Goal: Task Accomplishment & Management: Manage account settings

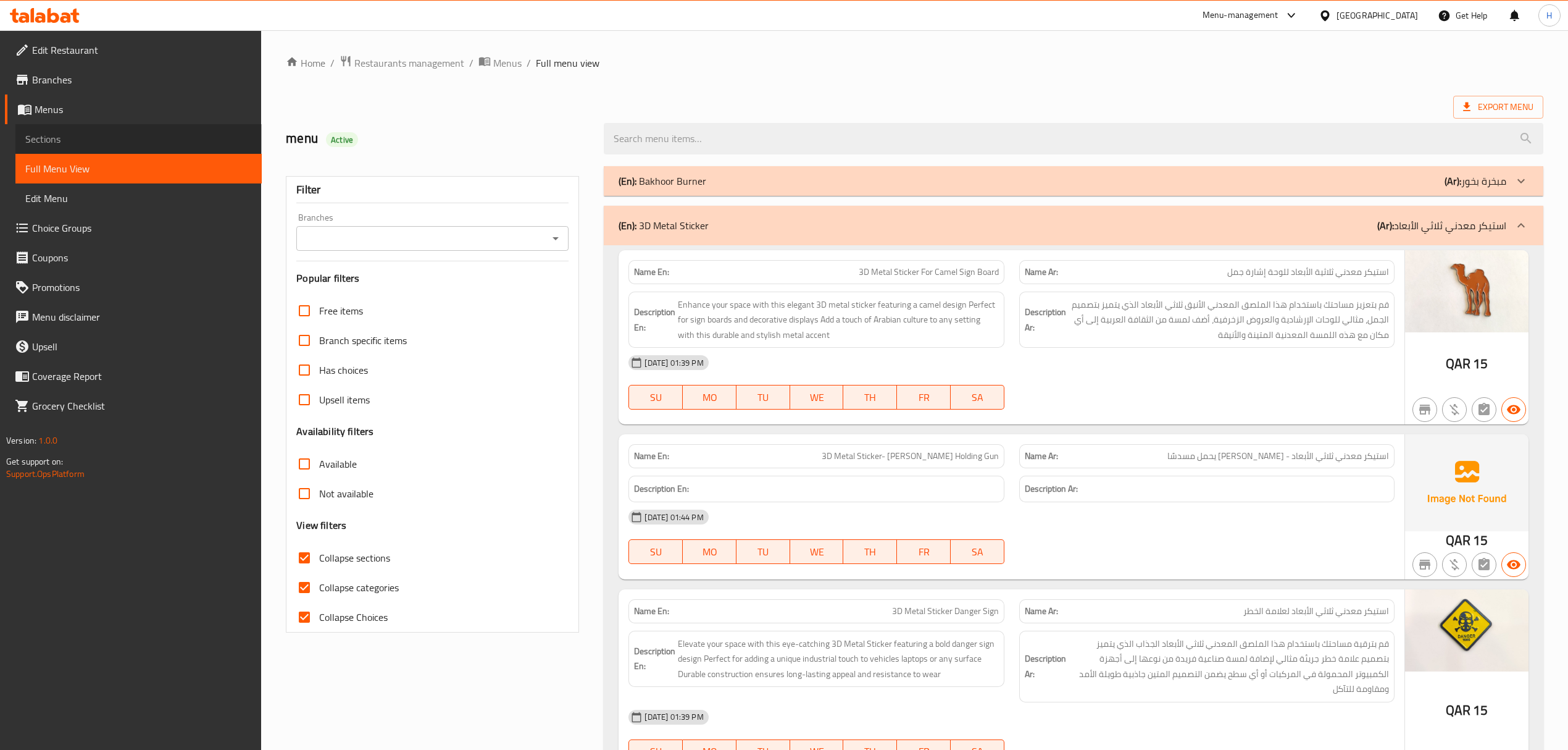
click at [121, 152] on link "Sections" at bounding box center [138, 139] width 247 height 30
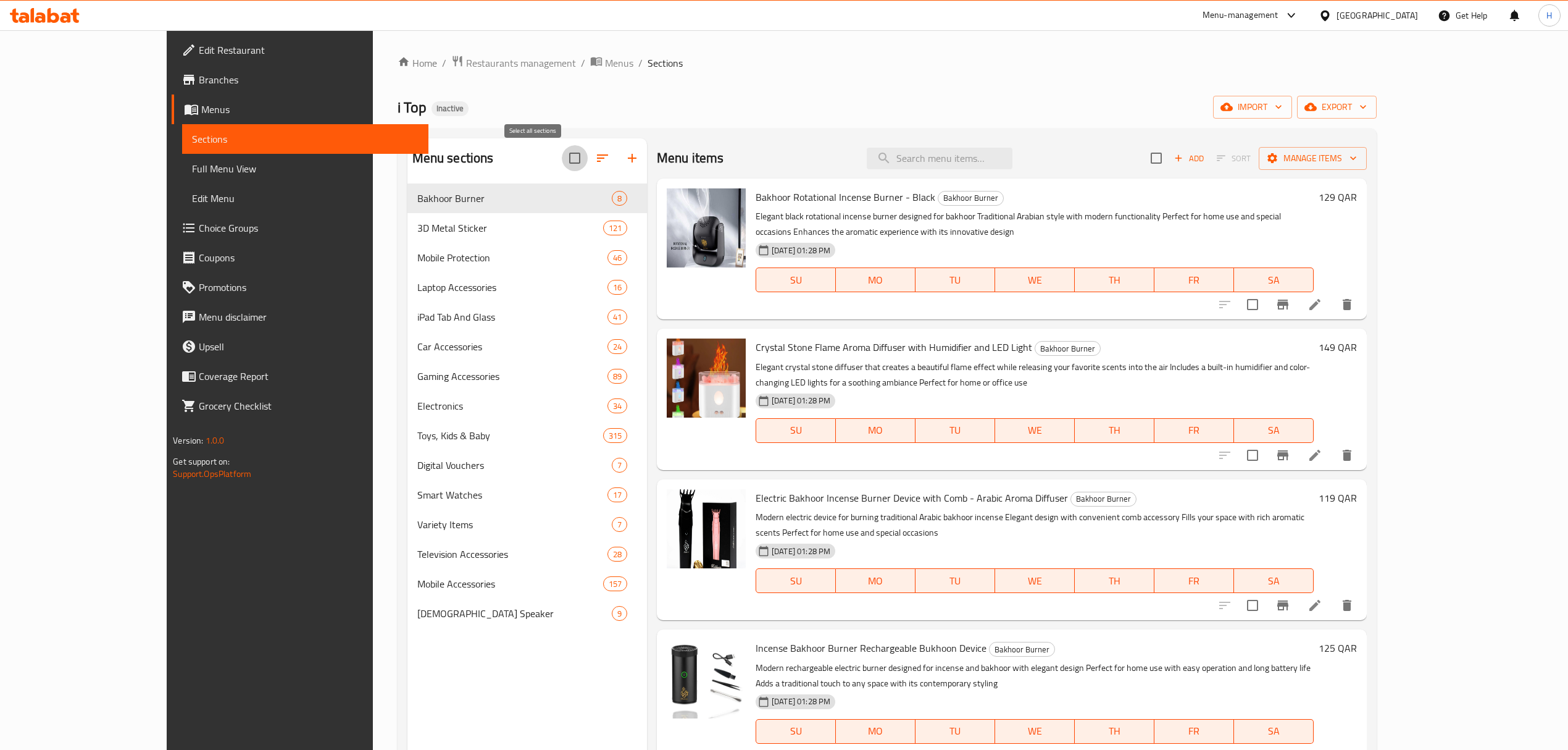
click at [562, 164] on input "checkbox" at bounding box center [574, 157] width 26 height 26
checkbox input "true"
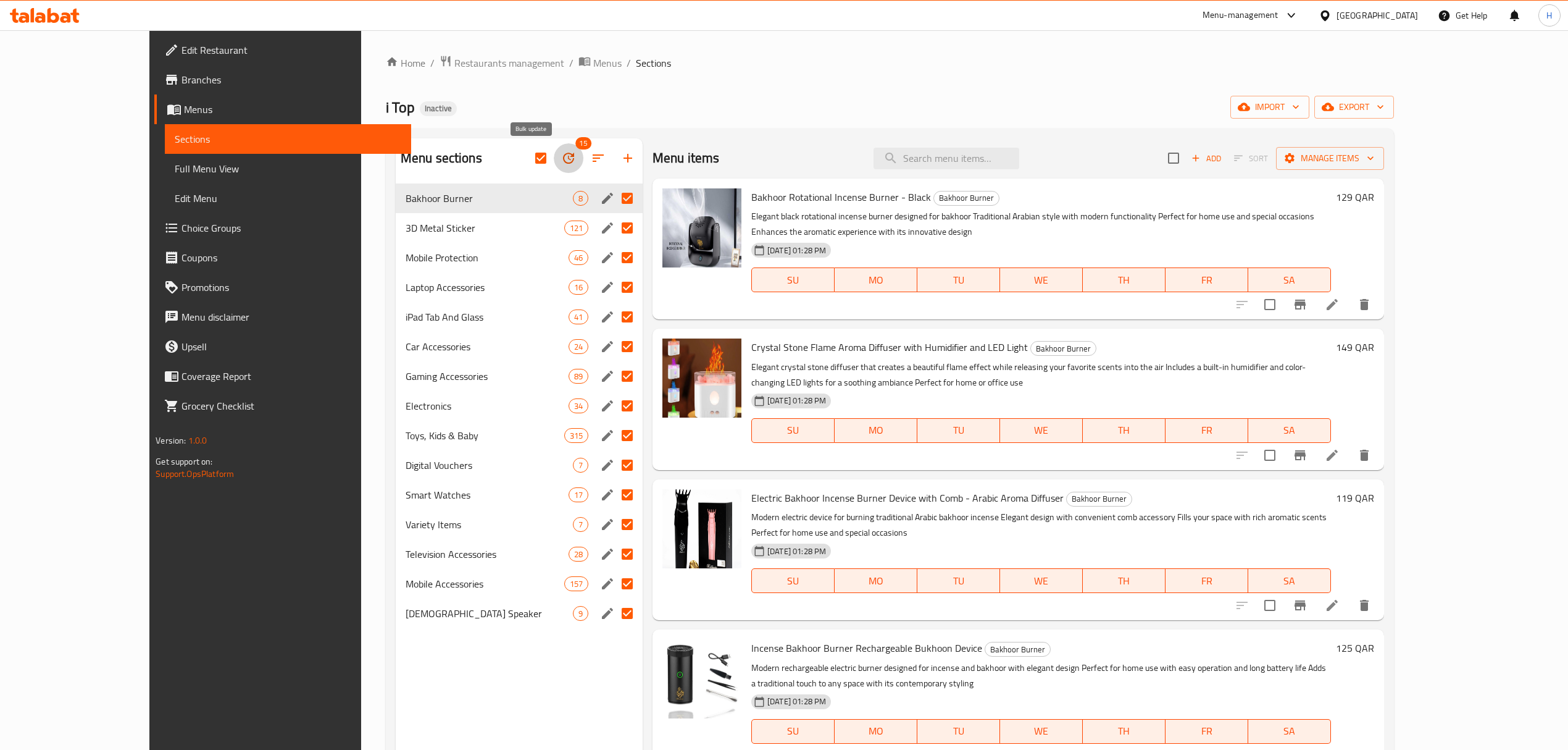
click at [562, 162] on icon "button" at bounding box center [569, 157] width 15 height 15
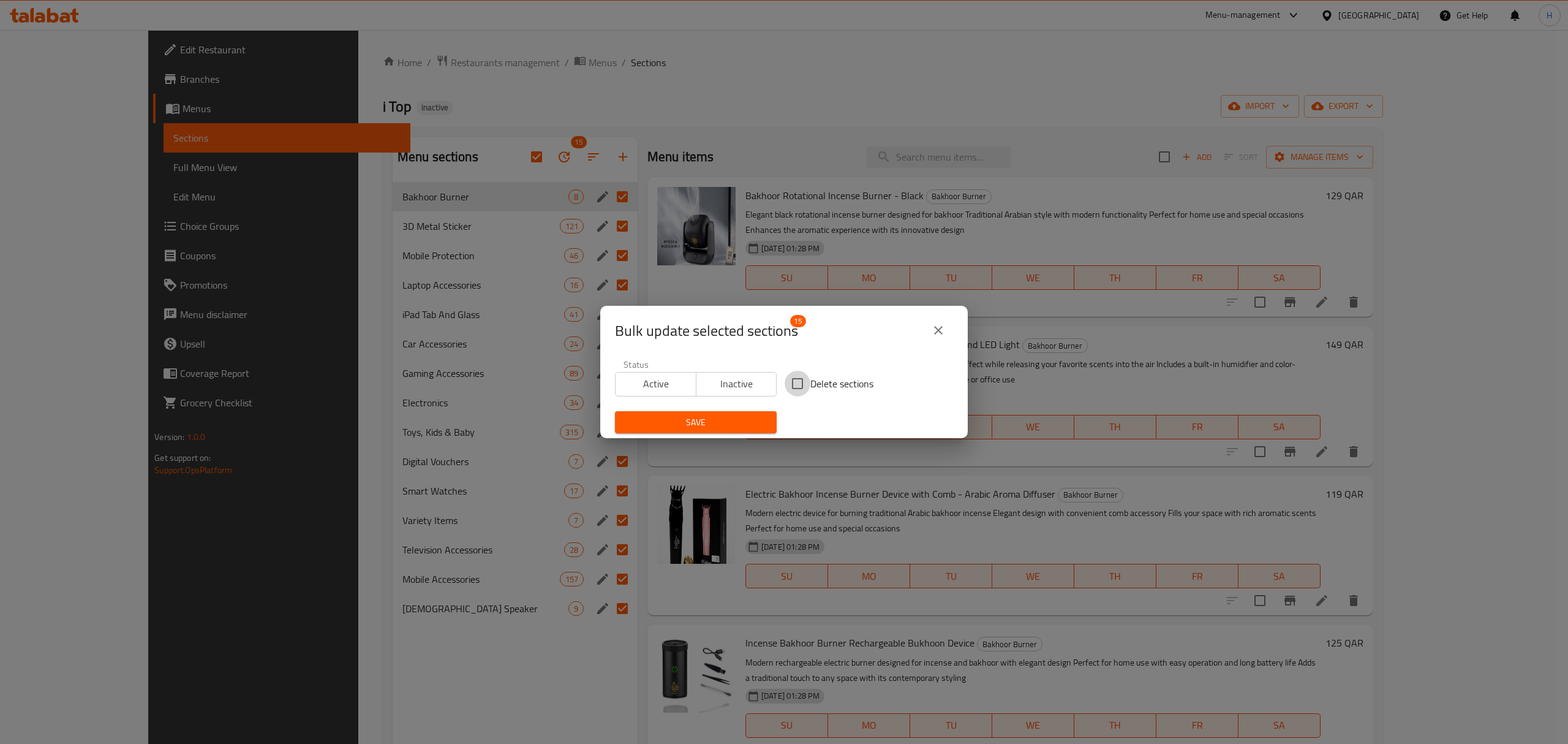
click at [792, 386] on input "Delete sections" at bounding box center [797, 383] width 25 height 25
checkbox input "true"
click at [755, 425] on span "Save" at bounding box center [696, 422] width 142 height 15
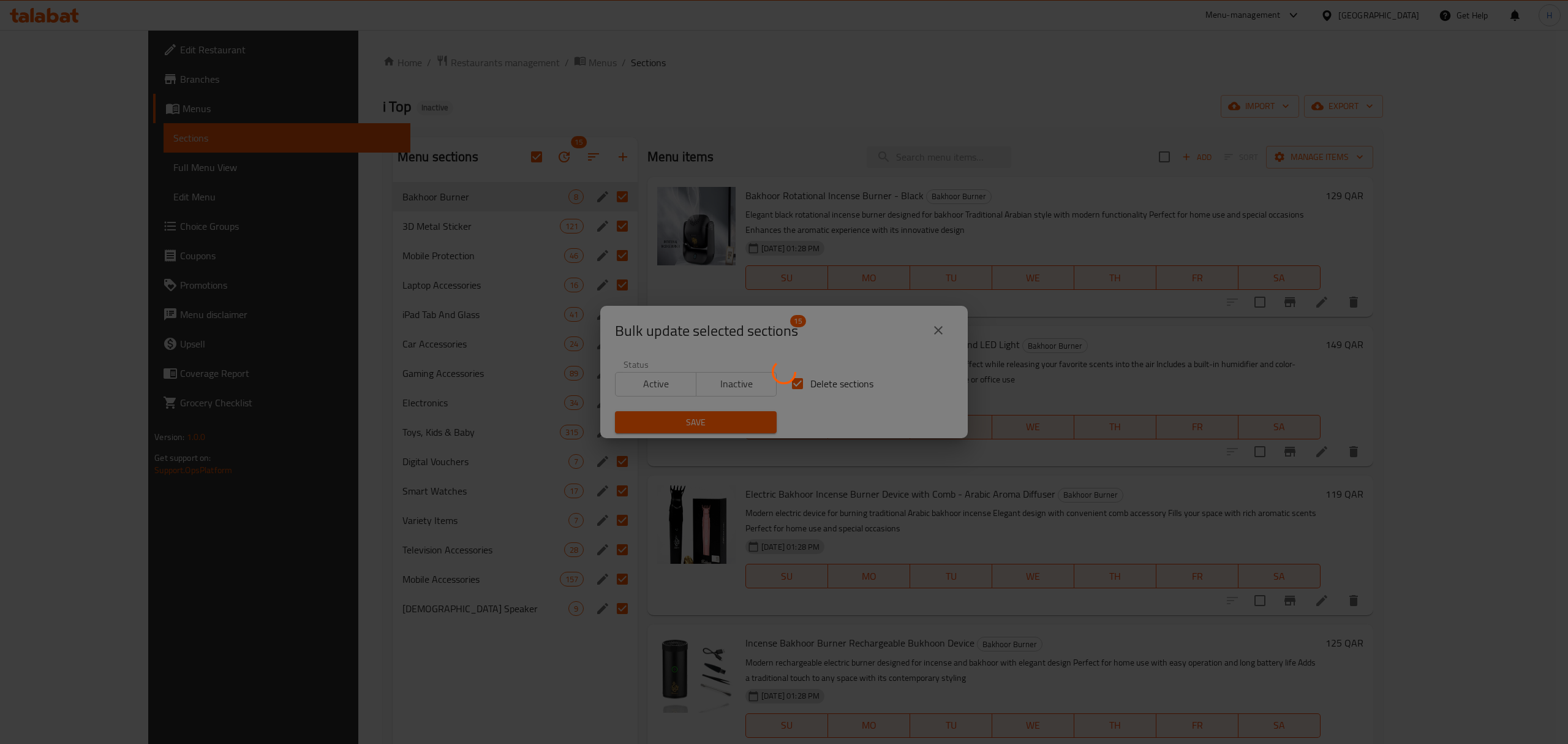
checkbox input "false"
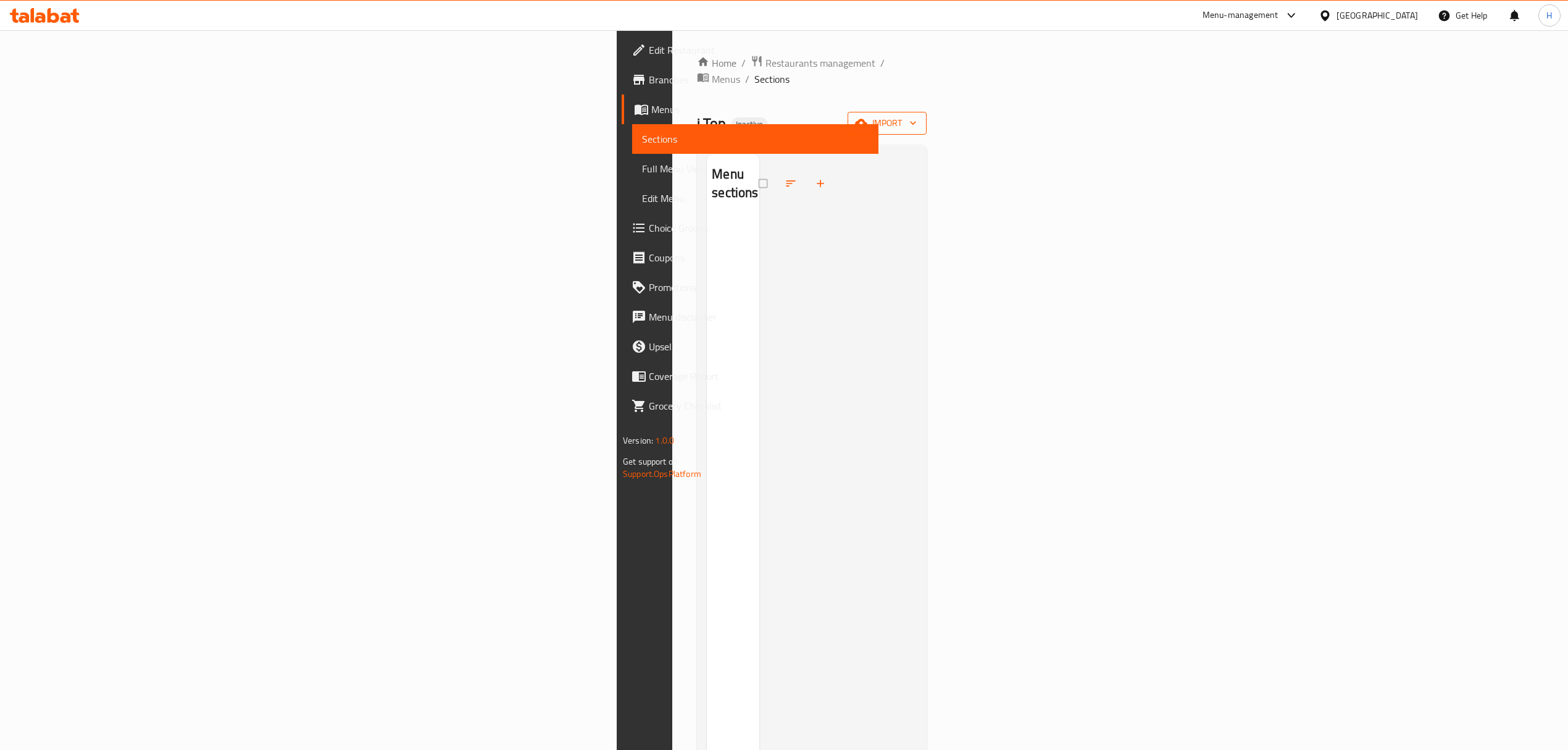
click at [917, 116] on span "import" at bounding box center [887, 123] width 59 height 15
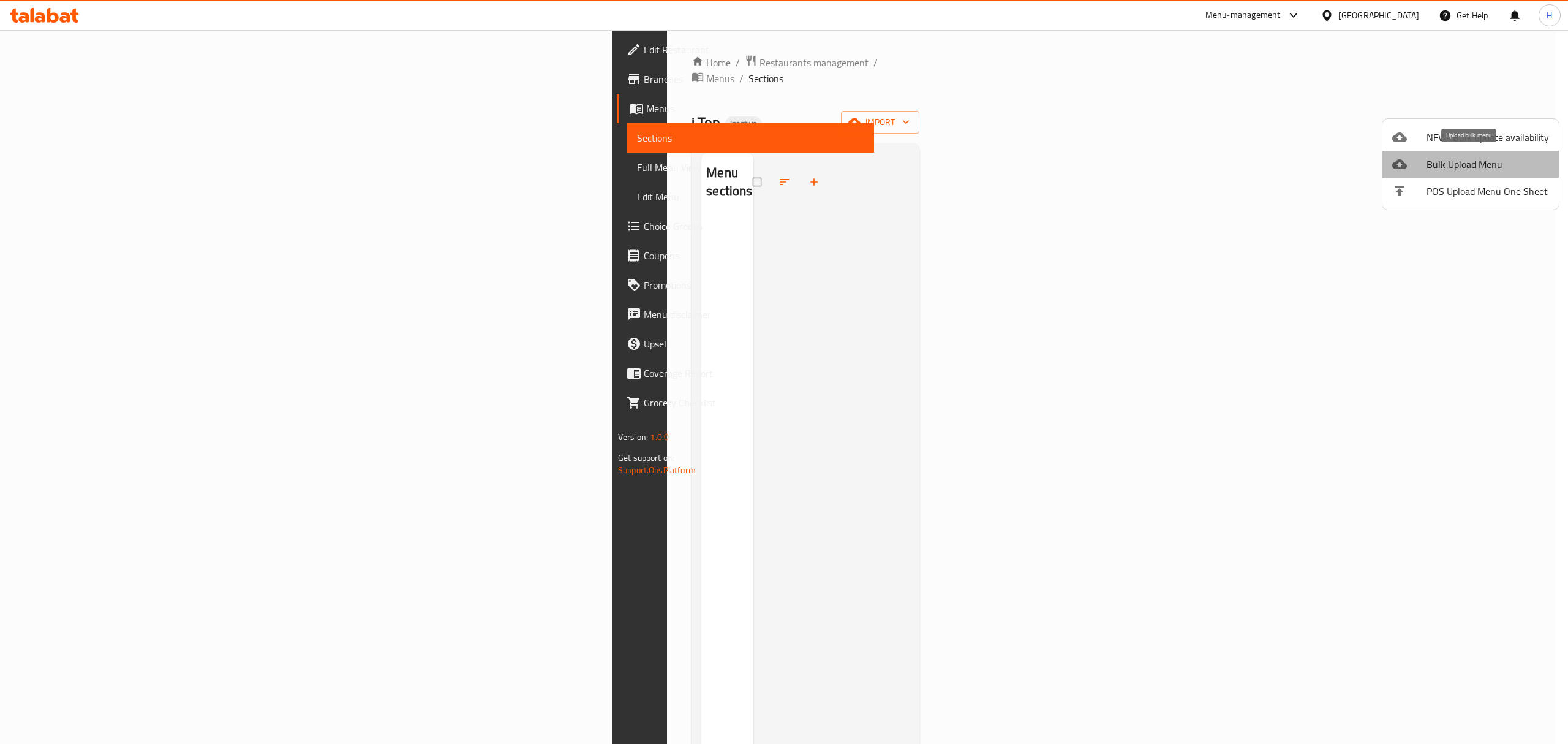
click at [1473, 168] on span "Bulk Upload Menu" at bounding box center [1488, 164] width 123 height 15
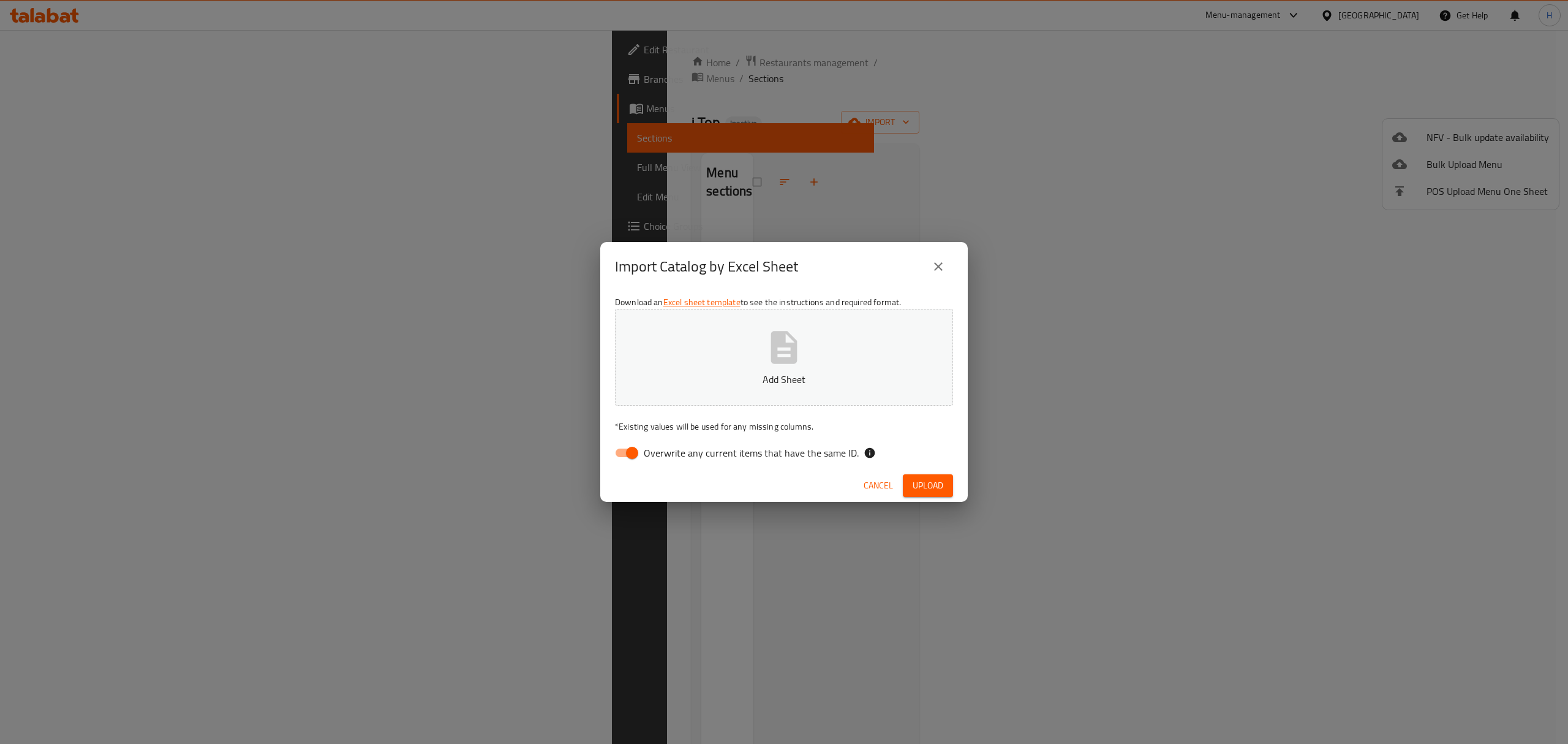
click at [634, 442] on input "Overwrite any current items that have the same ID." at bounding box center [633, 453] width 70 height 24
checkbox input "false"
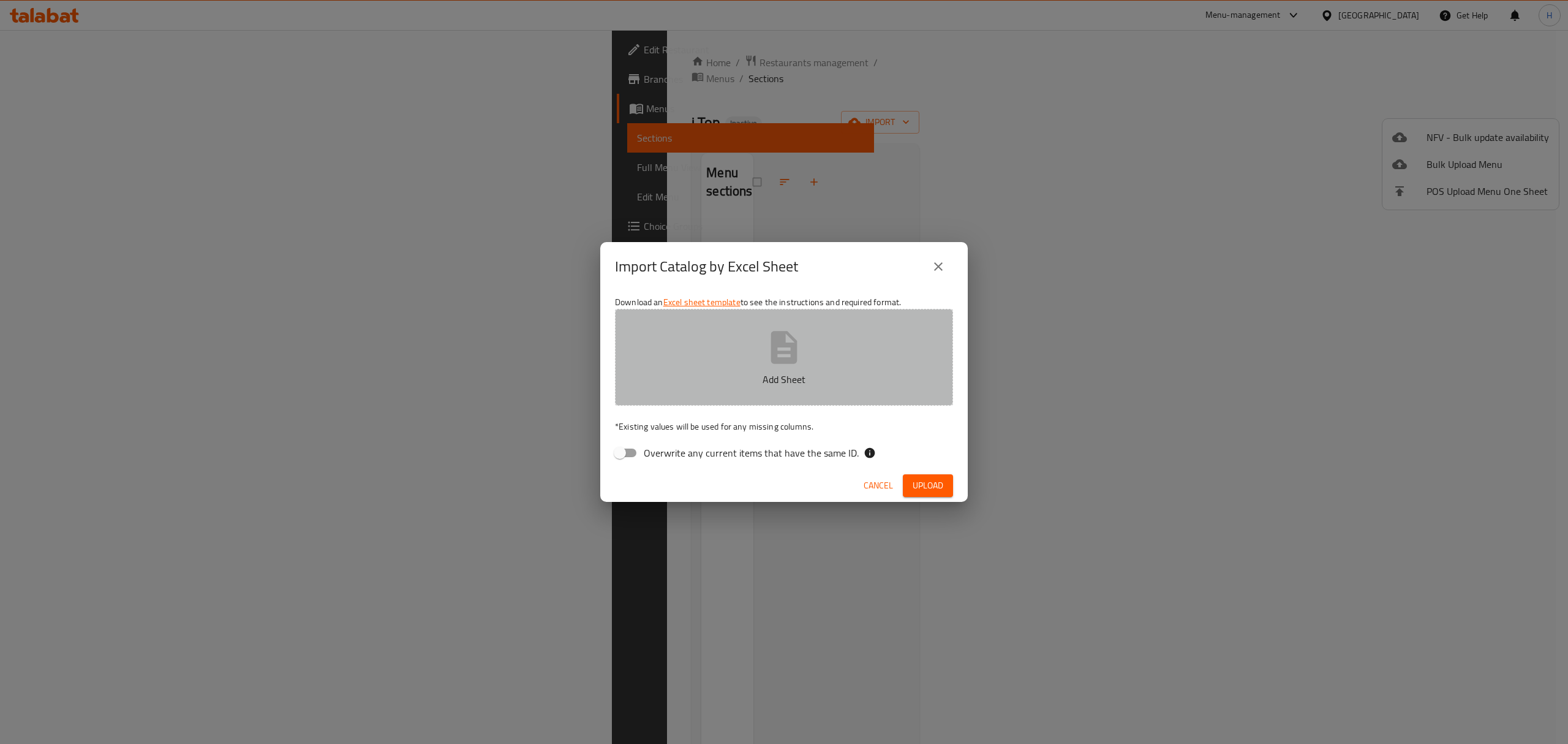
click at [803, 362] on icon "button" at bounding box center [784, 347] width 39 height 39
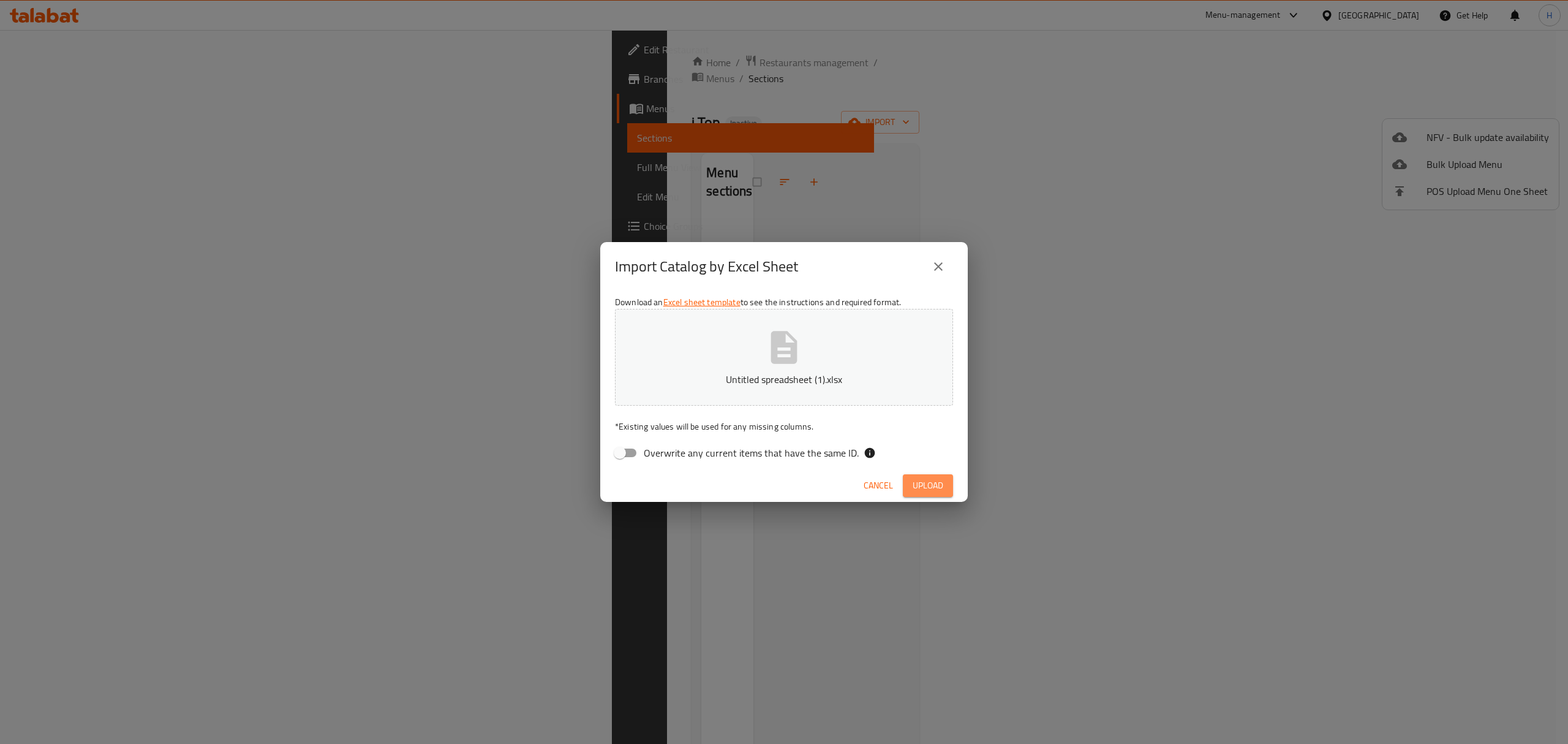
click at [942, 491] on span "Upload" at bounding box center [927, 485] width 31 height 15
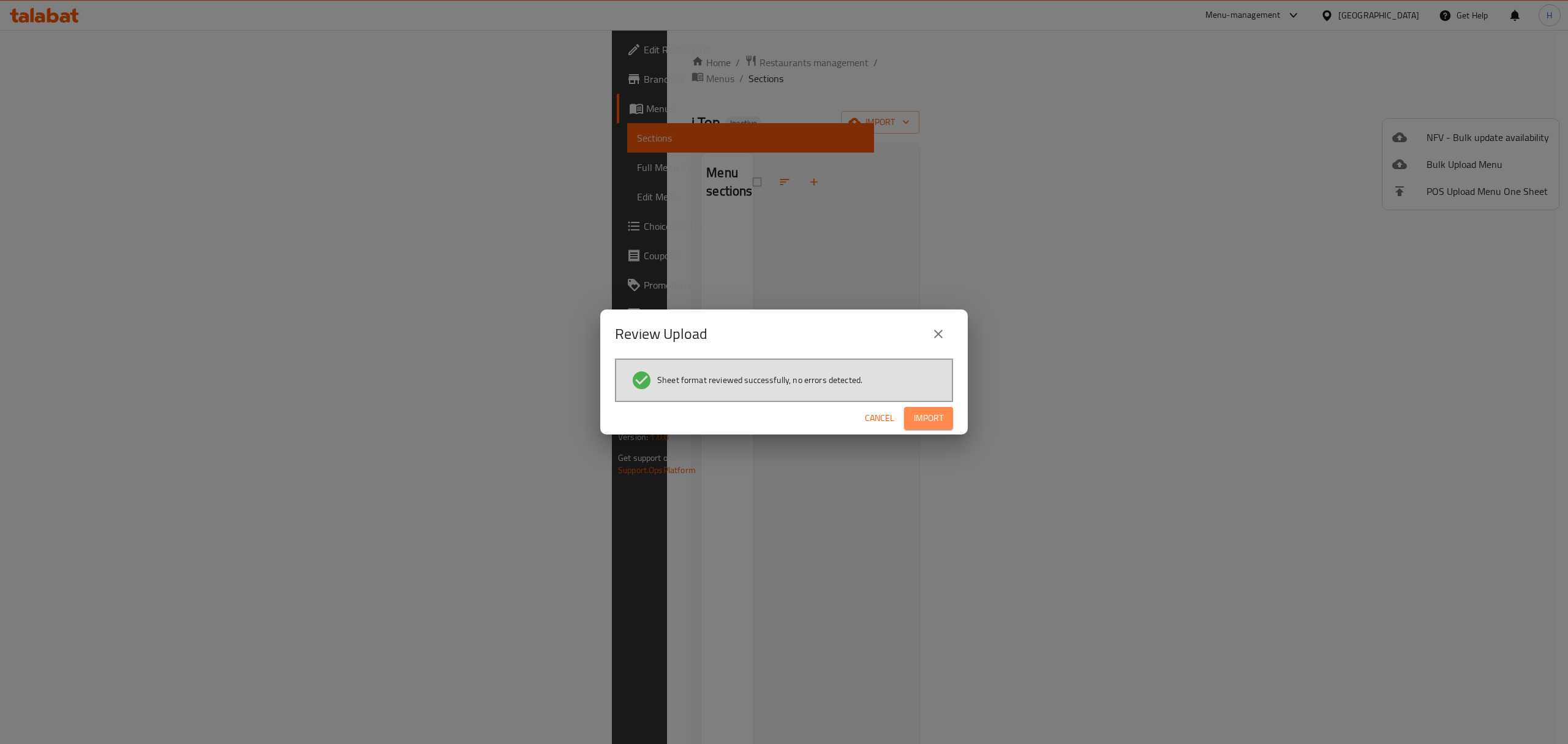
click at [930, 426] on button "Import" at bounding box center [928, 418] width 49 height 23
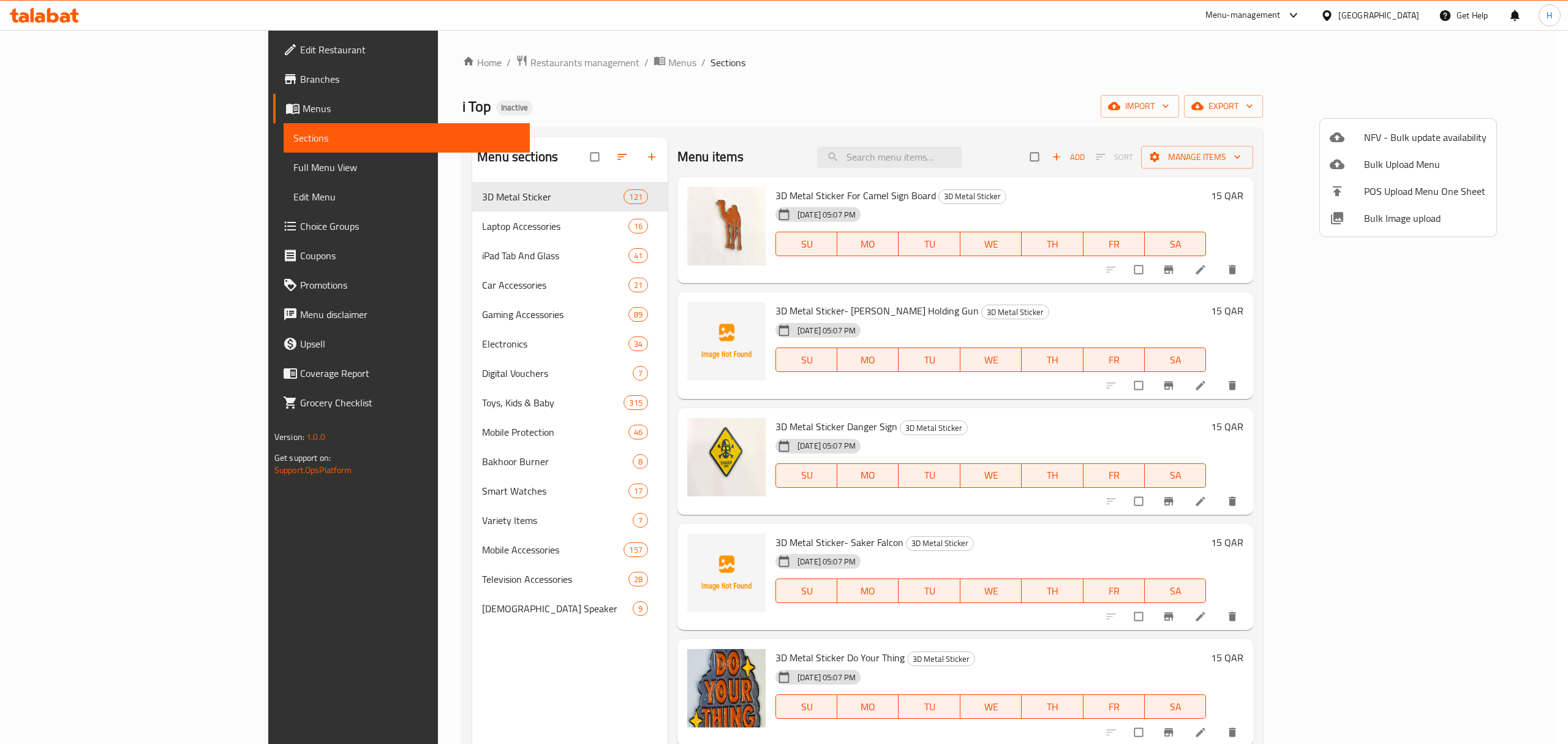
drag, startPoint x: 1512, startPoint y: 167, endPoint x: 1517, endPoint y: 189, distance: 22.6
click at [1517, 189] on div at bounding box center [784, 372] width 1568 height 744
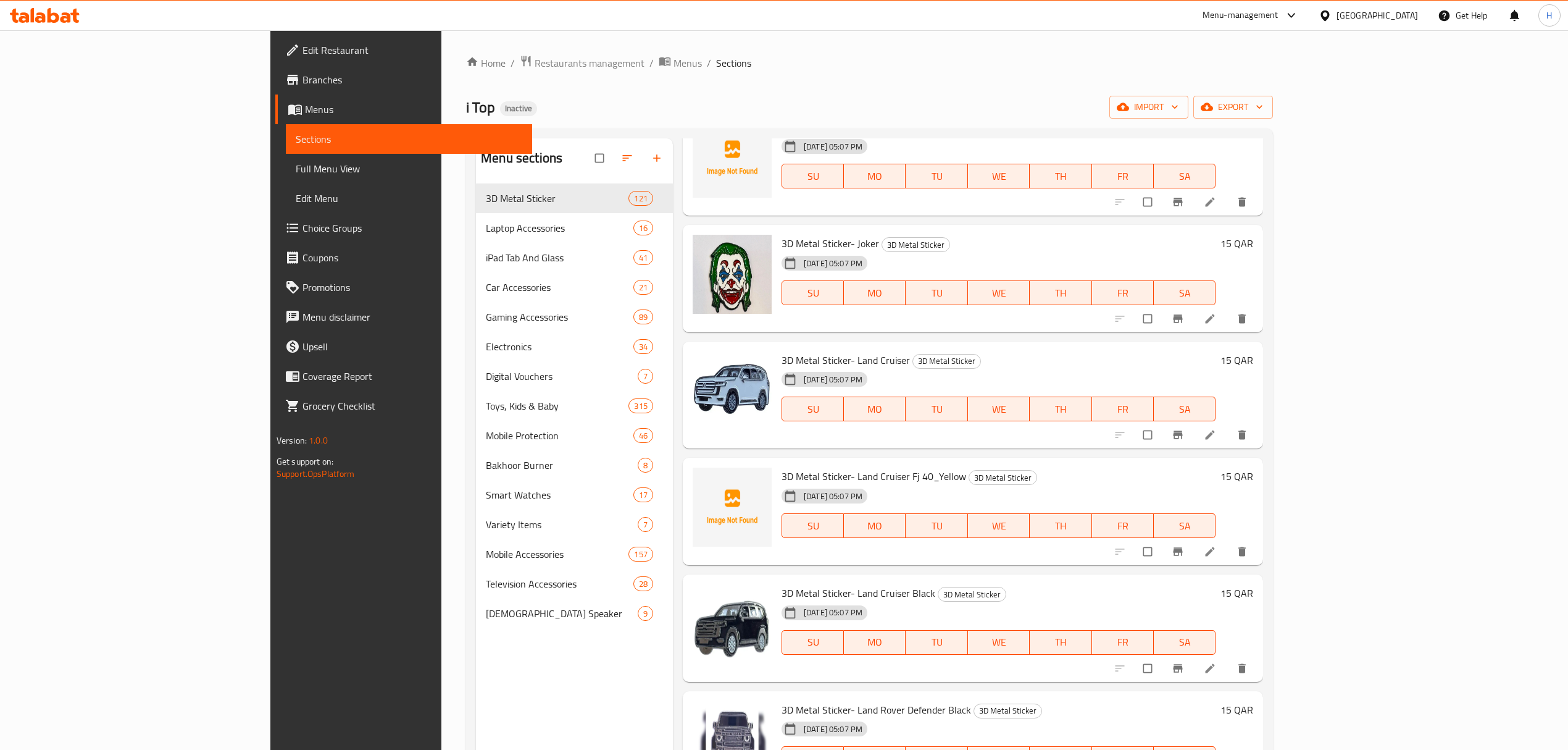
scroll to position [11185, 0]
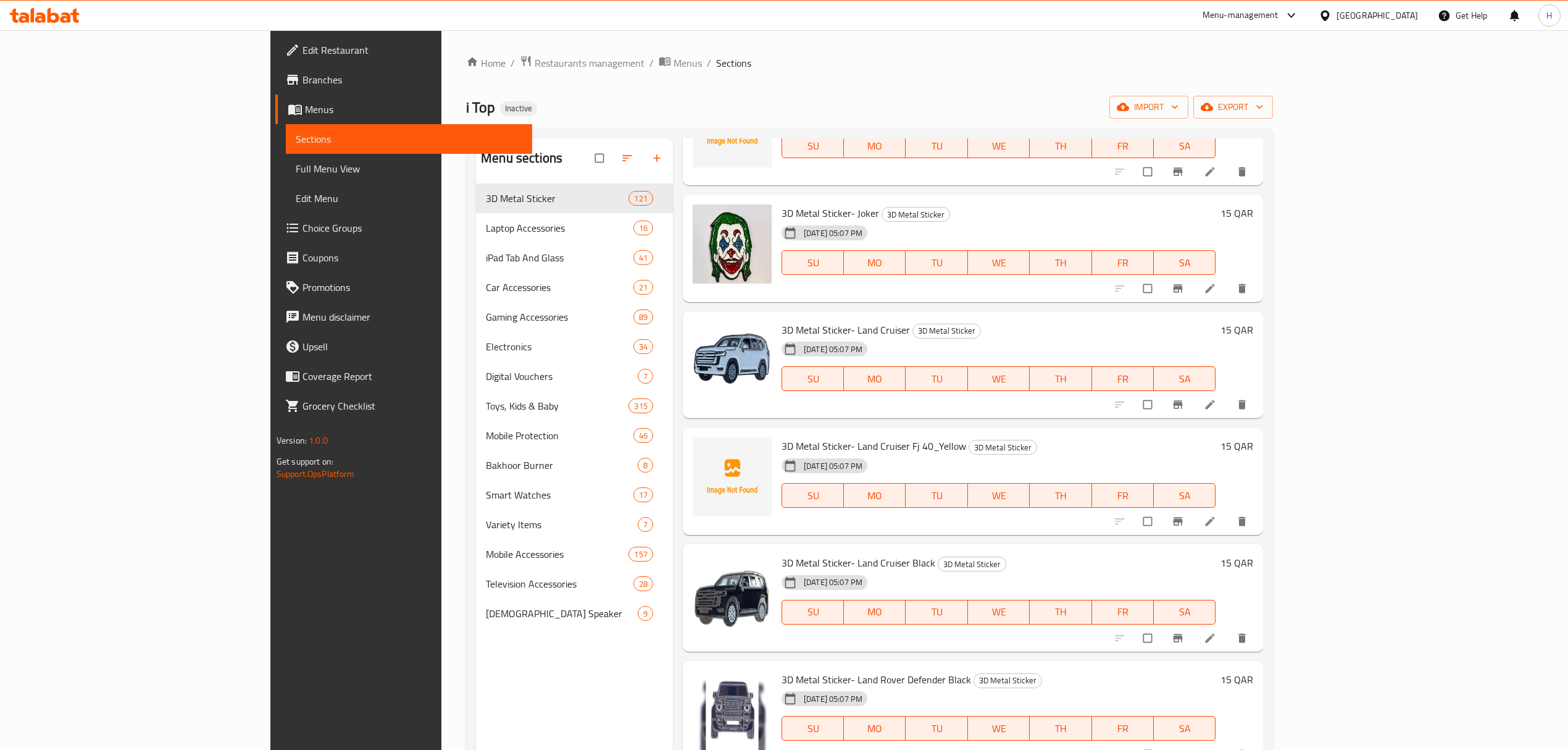
drag, startPoint x: 739, startPoint y: 660, endPoint x: 771, endPoint y: 660, distance: 32.0
copy h6 "3D Metal Sticker- Lexus Lx 570"
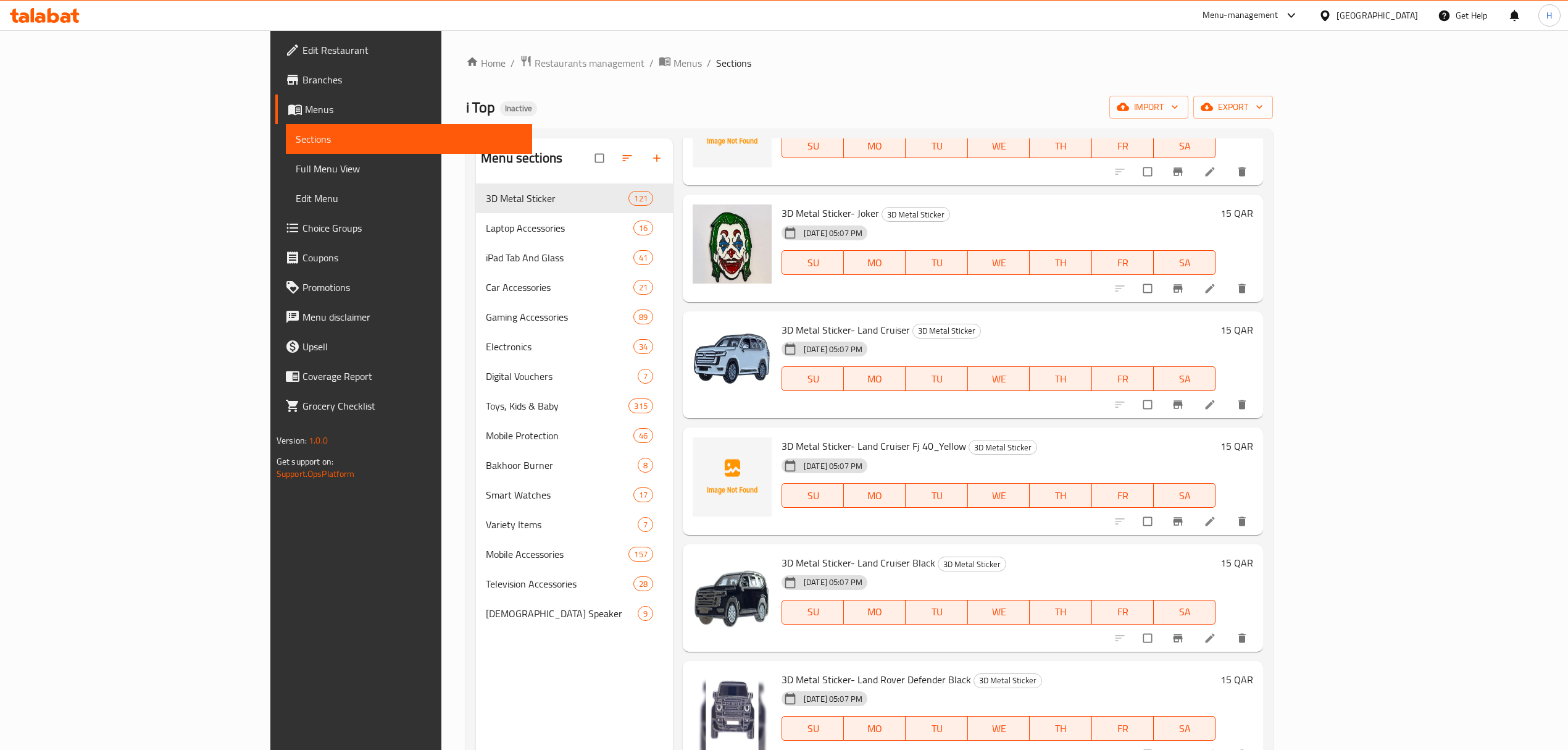
drag, startPoint x: 795, startPoint y: 657, endPoint x: 831, endPoint y: 662, distance: 36.3
click at [851, 670] on span "3D Metal Sticker- Land Rover Defender Black" at bounding box center [876, 678] width 189 height 19
copy span "Land Rover Defender"
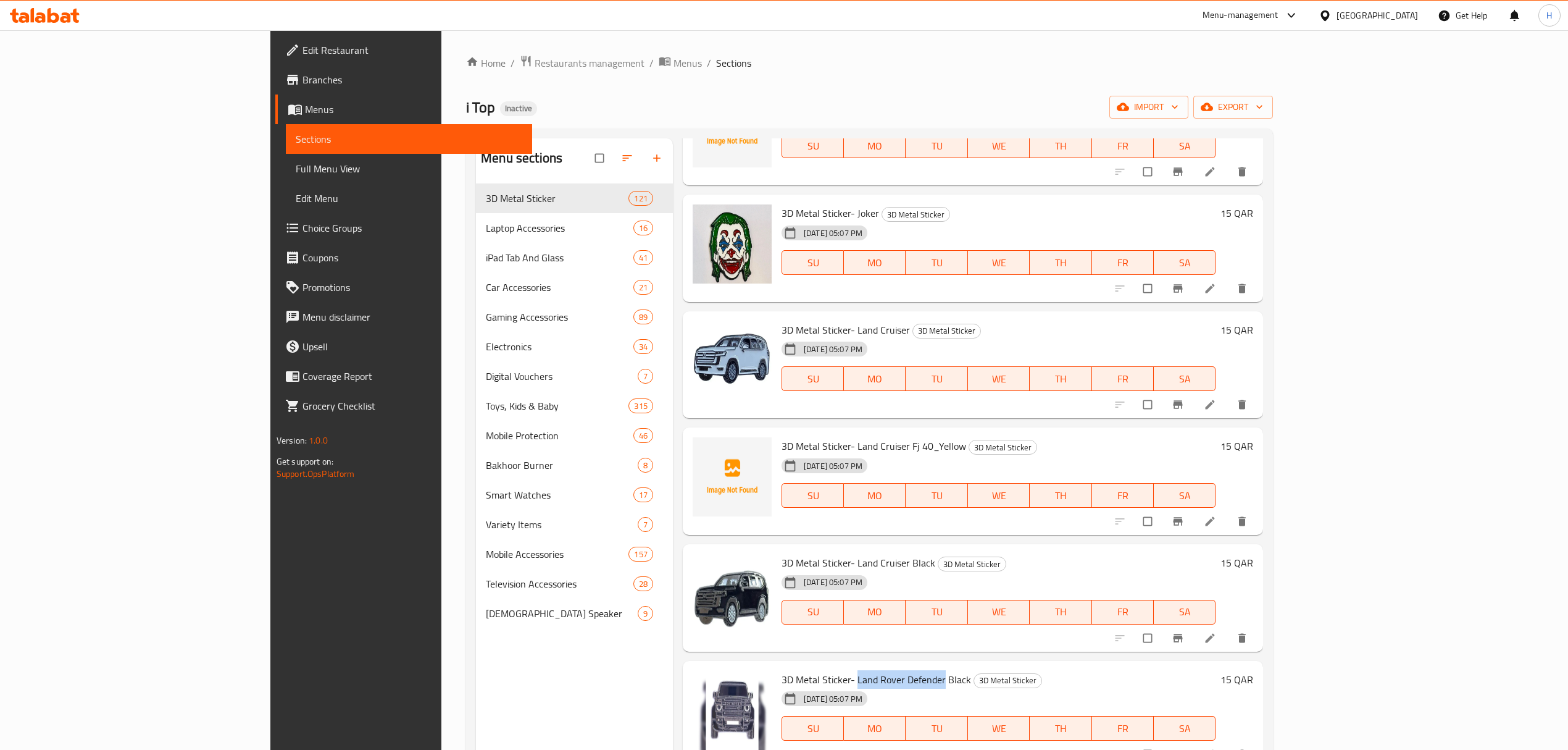
drag, startPoint x: 851, startPoint y: 534, endPoint x: 799, endPoint y: 542, distance: 52.6
click at [799, 670] on span "3D Metal Sticker- Land Rover Defender Black" at bounding box center [876, 678] width 189 height 19
click at [784, 661] on div "3D Metal Sticker- Land Rover Defender Black 3D Metal Sticker 06-10-2025 05:07 P…" at bounding box center [973, 714] width 580 height 107
click at [782, 670] on span "3D Metal Sticker- Land Rover Defender Black" at bounding box center [876, 678] width 189 height 19
copy span "3D Metal Sticker- Land Rover Defender Black"
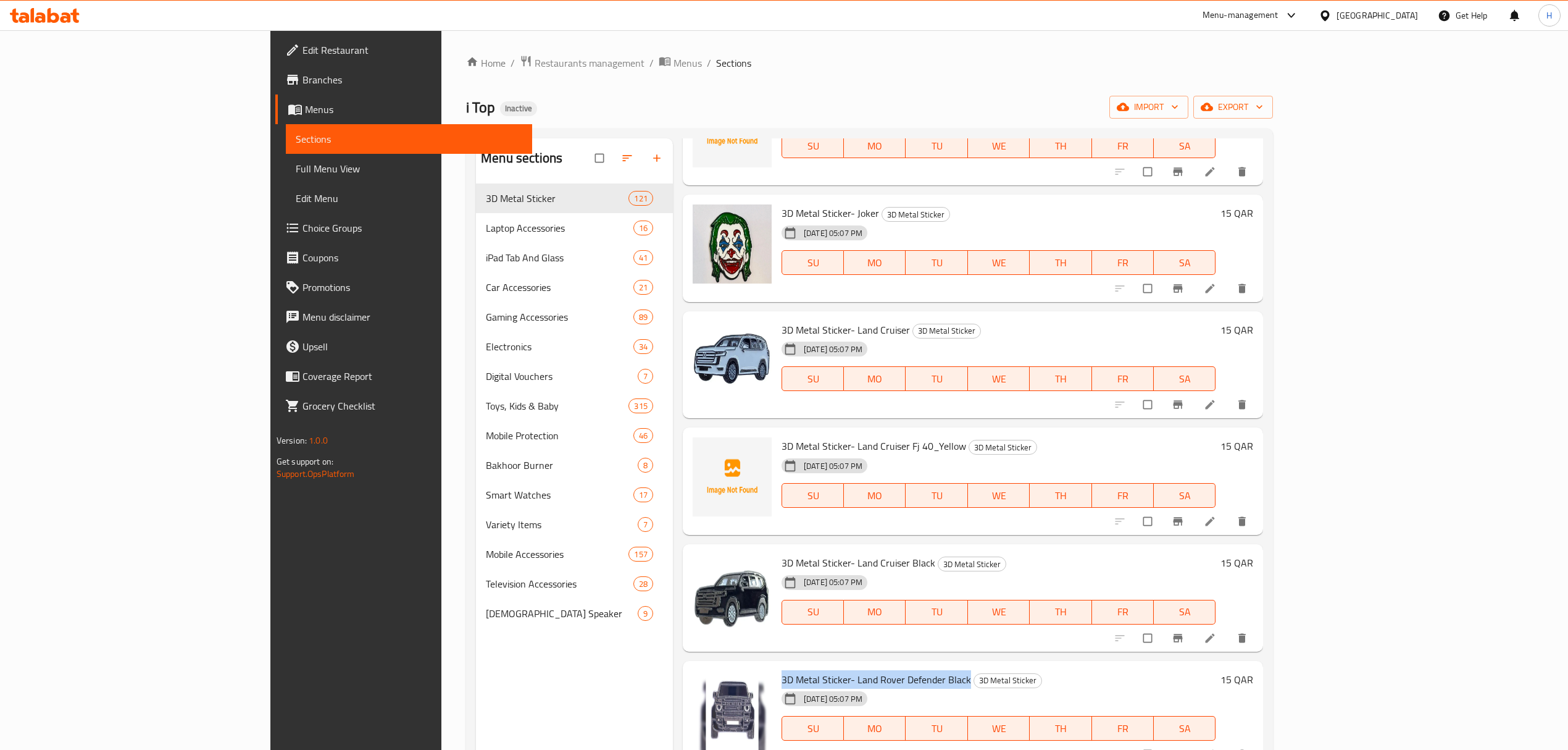
drag, startPoint x: 722, startPoint y: 541, endPoint x: 836, endPoint y: 673, distance: 174.4
click at [879, 670] on span "3D Metal Sticker- Land Rover Defender Black" at bounding box center [876, 678] width 189 height 19
click at [798, 670] on span "3D Metal Sticker- Land Rover Defender Black" at bounding box center [876, 678] width 189 height 19
drag, startPoint x: 798, startPoint y: 541, endPoint x: 858, endPoint y: 546, distance: 60.2
click at [858, 670] on span "3D Metal Sticker- Land Rover Defender Black" at bounding box center [876, 678] width 189 height 19
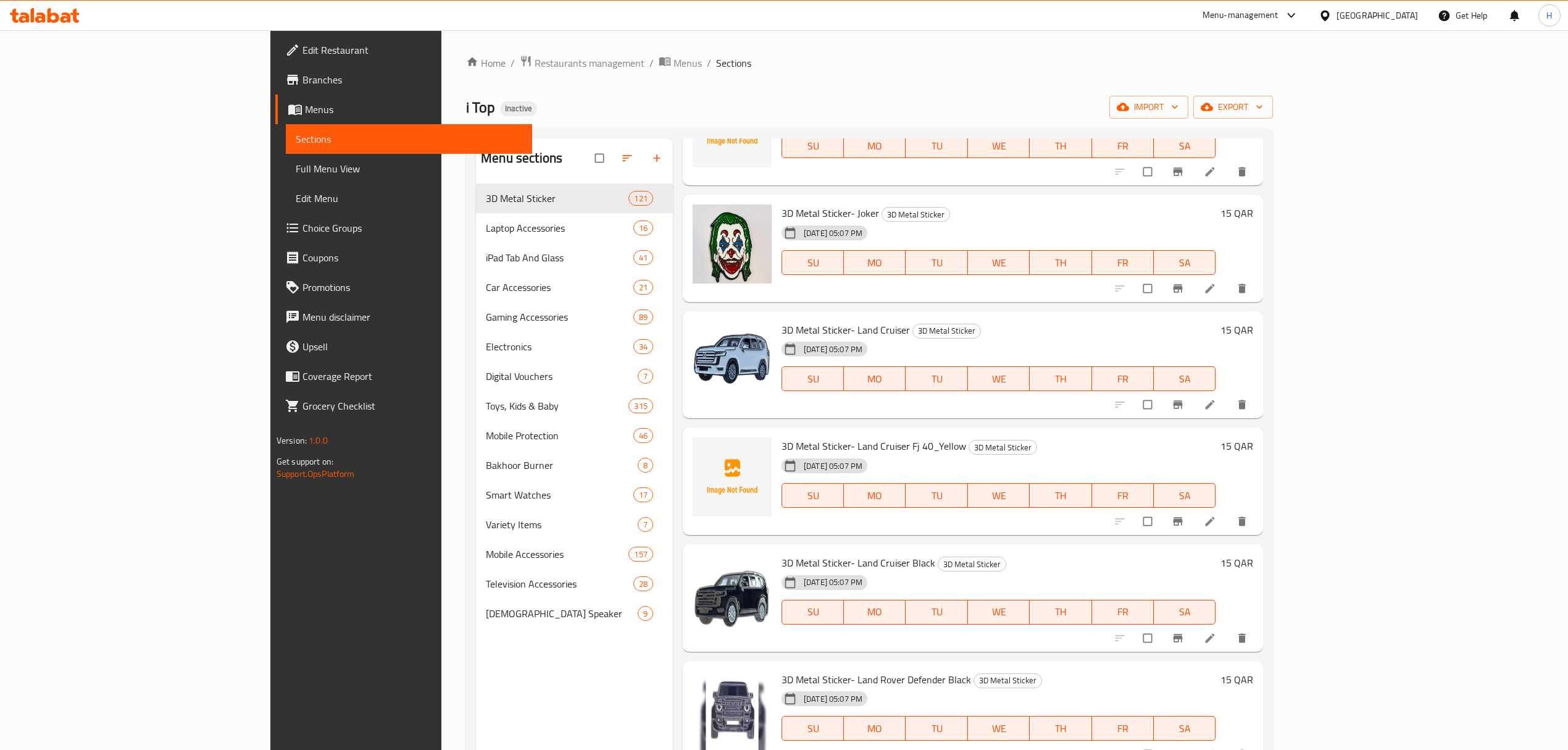
click at [476, 670] on div "Menu sections 3D Metal Sticker 121 Laptop Accessories 16 iPad Tab And Glass 41 …" at bounding box center [574, 532] width 197 height 787
click at [804, 670] on span "3D Metal Sticker- Land Rover Defender Black" at bounding box center [876, 678] width 189 height 19
drag, startPoint x: 804, startPoint y: 544, endPoint x: 815, endPoint y: 544, distance: 11.0
click at [815, 670] on span "3D Metal Sticker- Land Rover Defender Black" at bounding box center [876, 678] width 189 height 19
copy span "Land Rover"
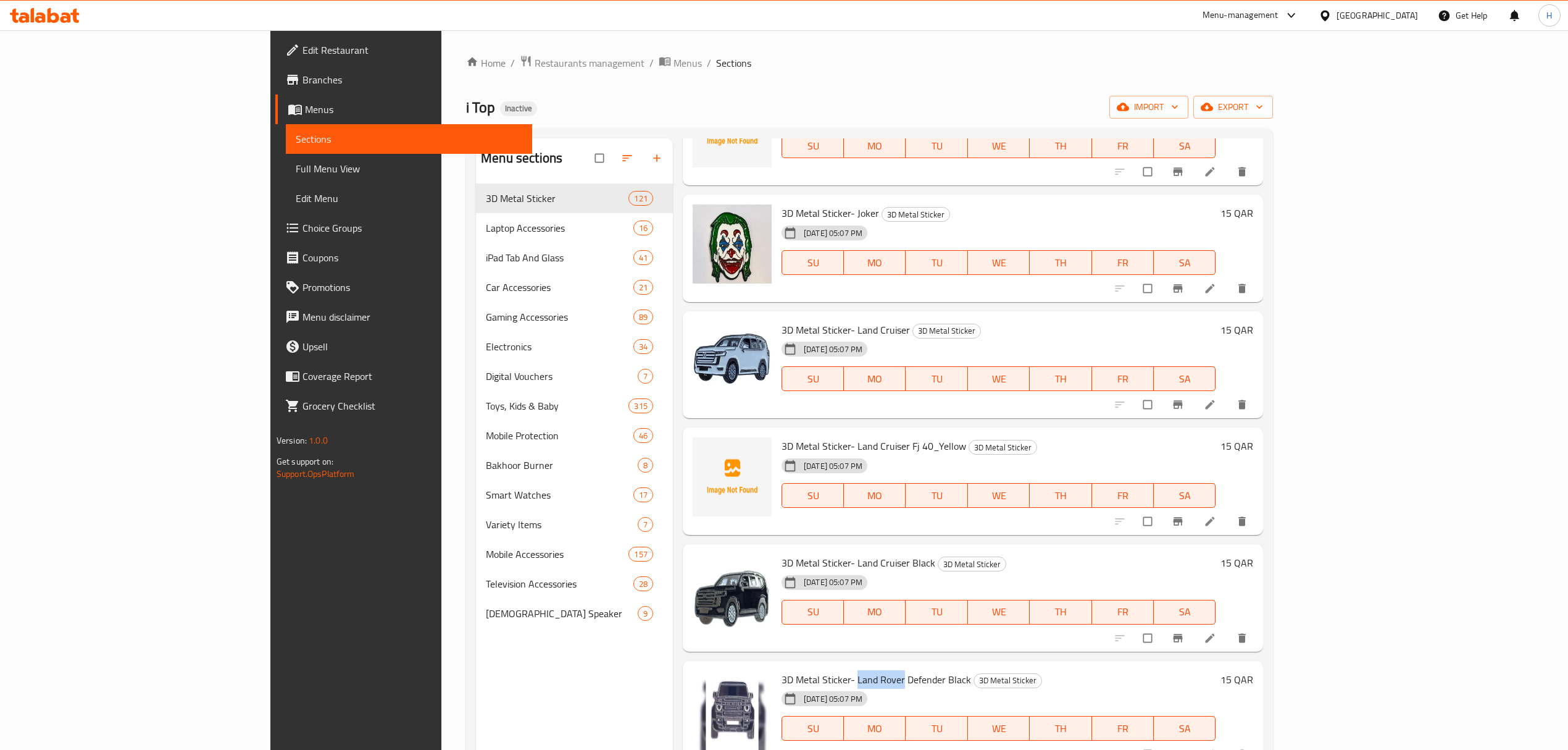
click at [286, 157] on link "Full Menu View" at bounding box center [409, 169] width 247 height 30
click at [295, 169] on span "Full Menu View" at bounding box center [409, 168] width 226 height 15
click at [295, 168] on span "Full Menu View" at bounding box center [409, 168] width 226 height 15
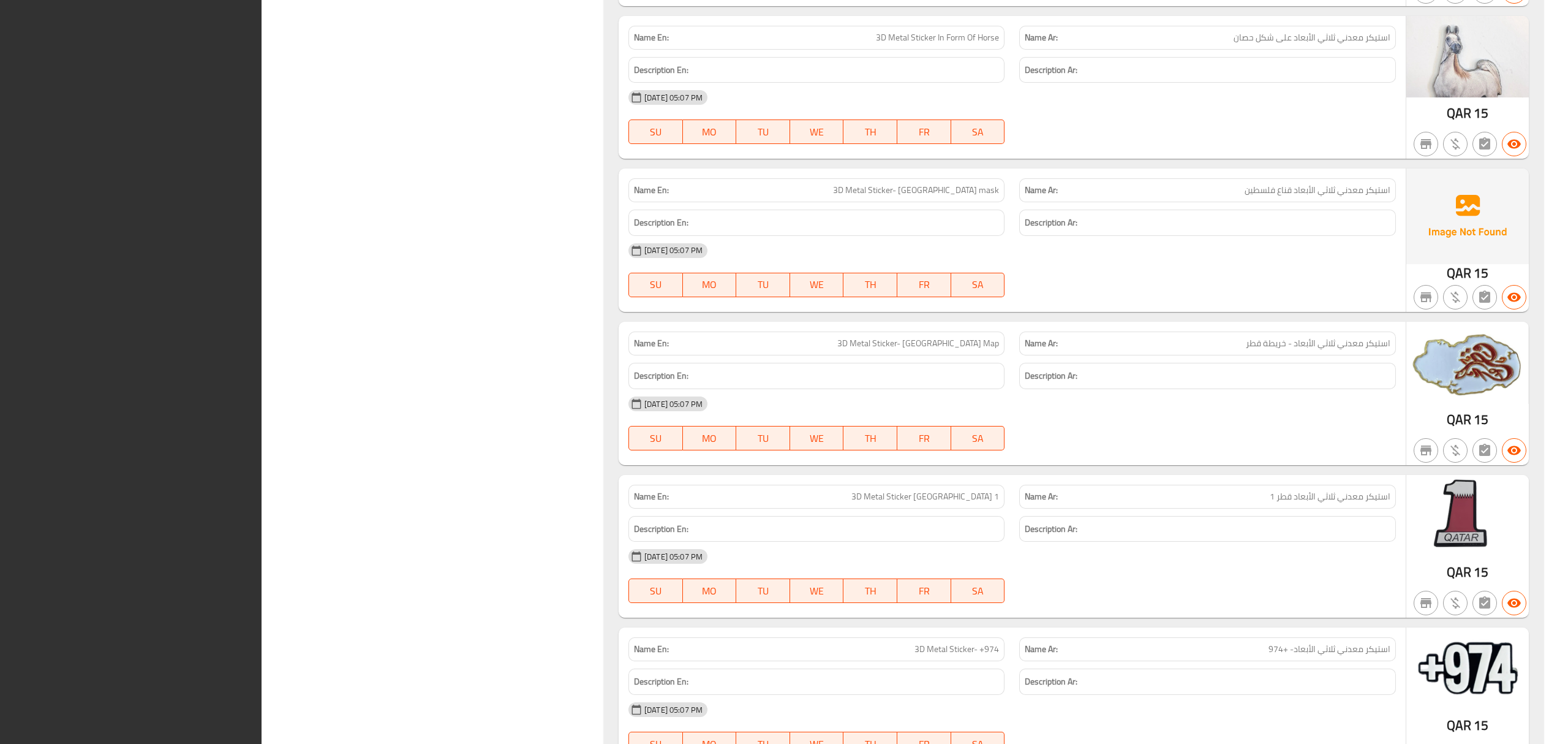
scroll to position [3719, 0]
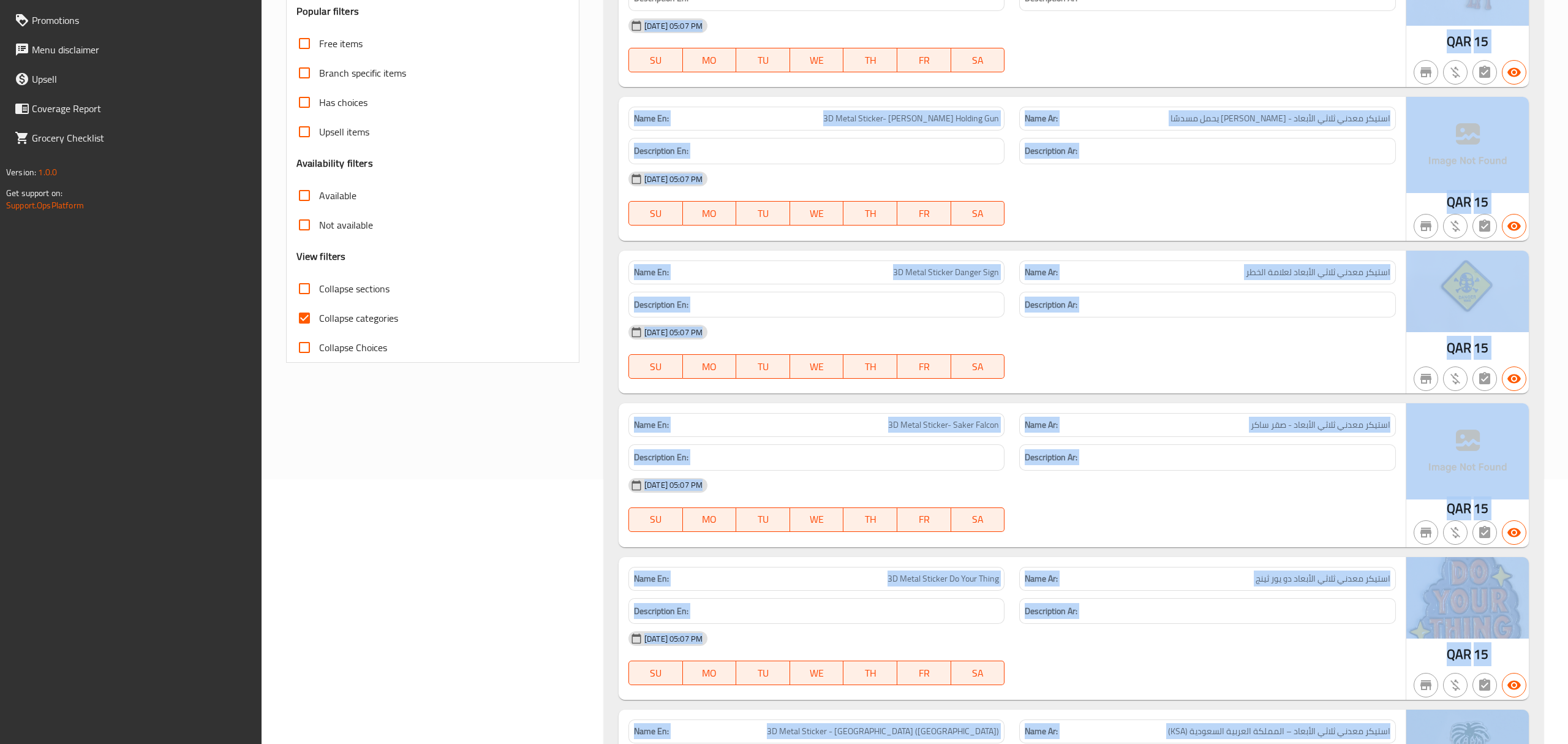
scroll to position [0, 0]
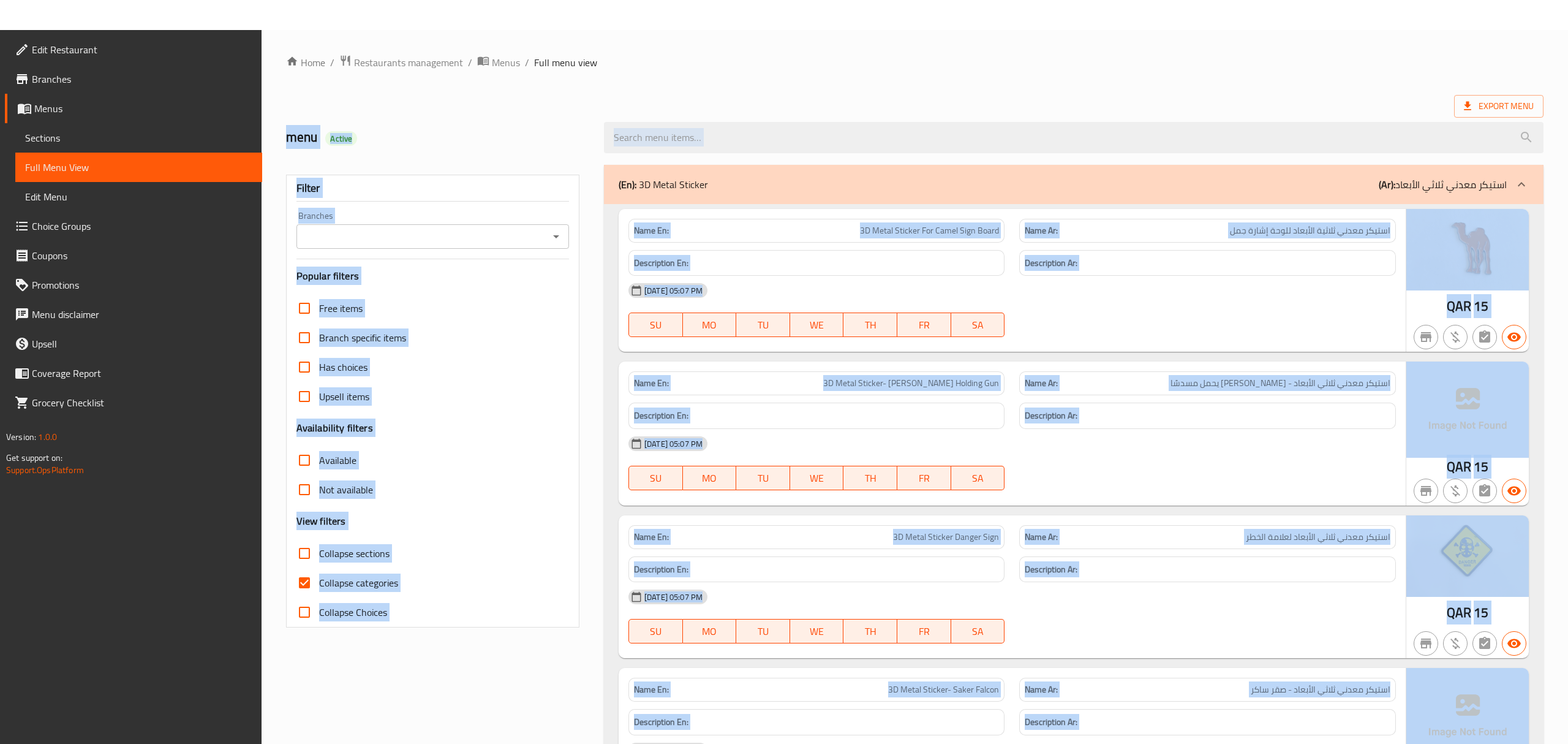
drag, startPoint x: 1199, startPoint y: 32, endPoint x: 1285, endPoint y: -99, distance: 156.7
click at [1285, 0] on html "​ Menu-management Qatar Get Help H Edit Restaurant Branches Menus Sections Full…" at bounding box center [784, 387] width 1568 height 774
click at [1486, 105] on span "Export Menu" at bounding box center [1499, 105] width 70 height 15
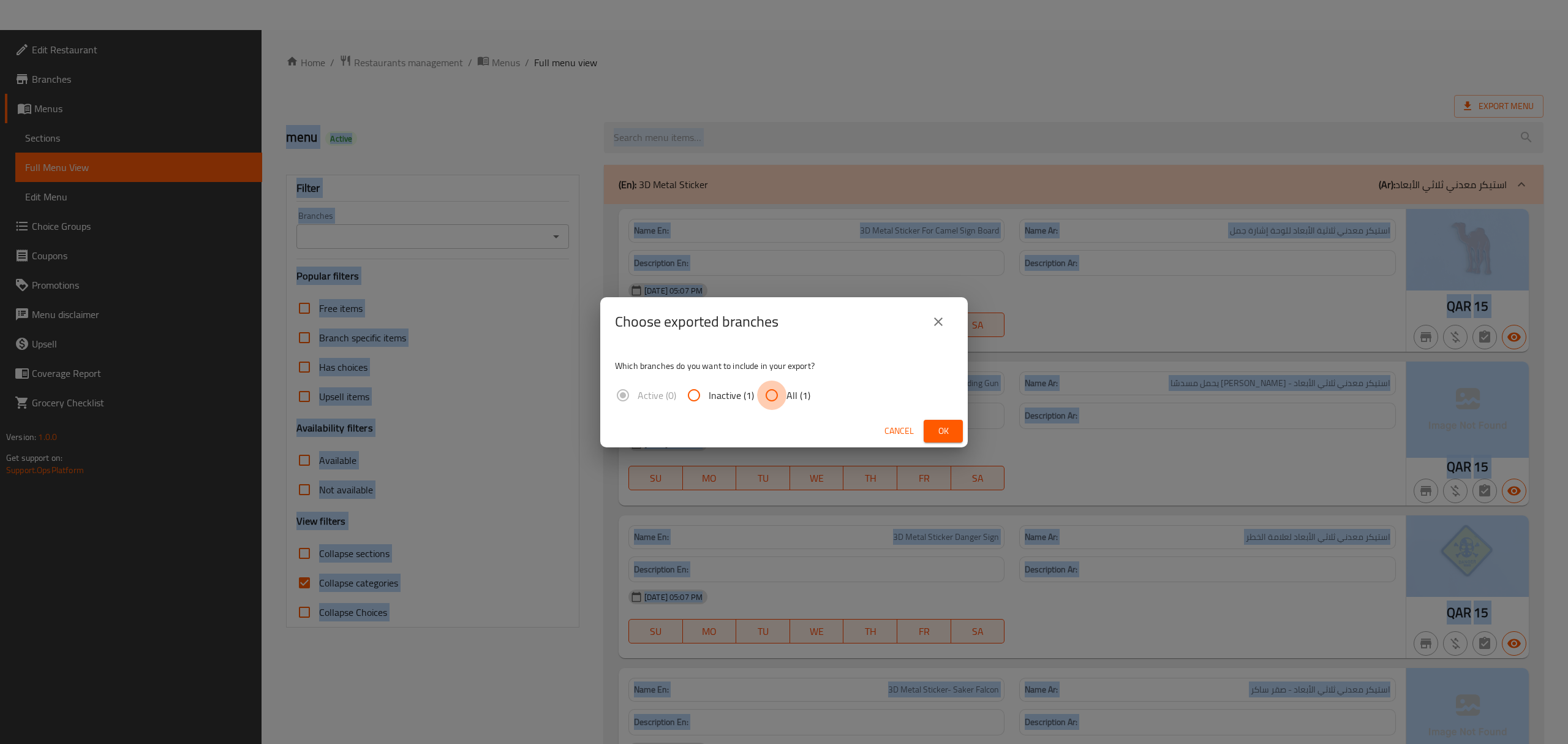
drag, startPoint x: 760, startPoint y: 405, endPoint x: 770, endPoint y: 403, distance: 10.2
click at [763, 405] on input "All (1)" at bounding box center [772, 396] width 30 height 30
radio input "true"
click at [934, 427] on span "Ok" at bounding box center [943, 430] width 19 height 15
